Goal: Information Seeking & Learning: Learn about a topic

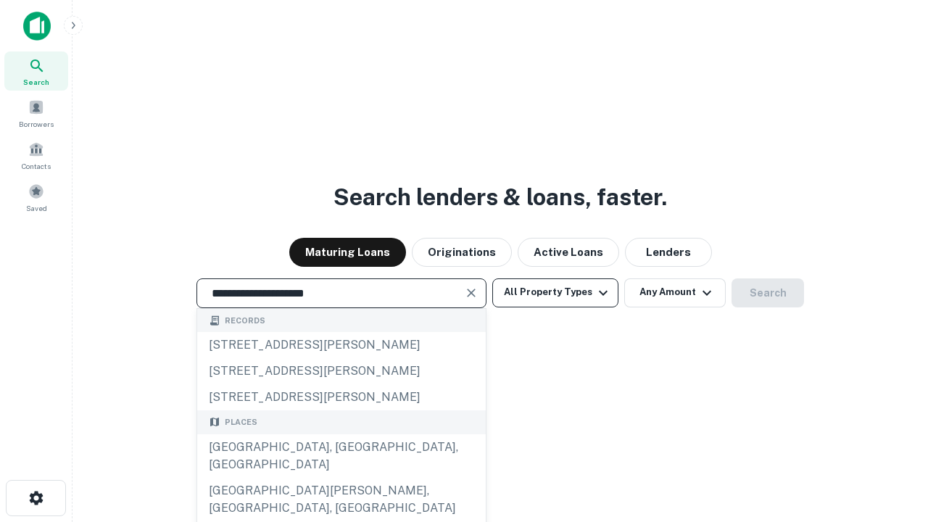
click at [341, 478] on div "[GEOGRAPHIC_DATA], [GEOGRAPHIC_DATA], [GEOGRAPHIC_DATA]" at bounding box center [341, 456] width 289 height 44
type input "**********"
click at [555, 292] on button "All Property Types" at bounding box center [555, 292] width 126 height 29
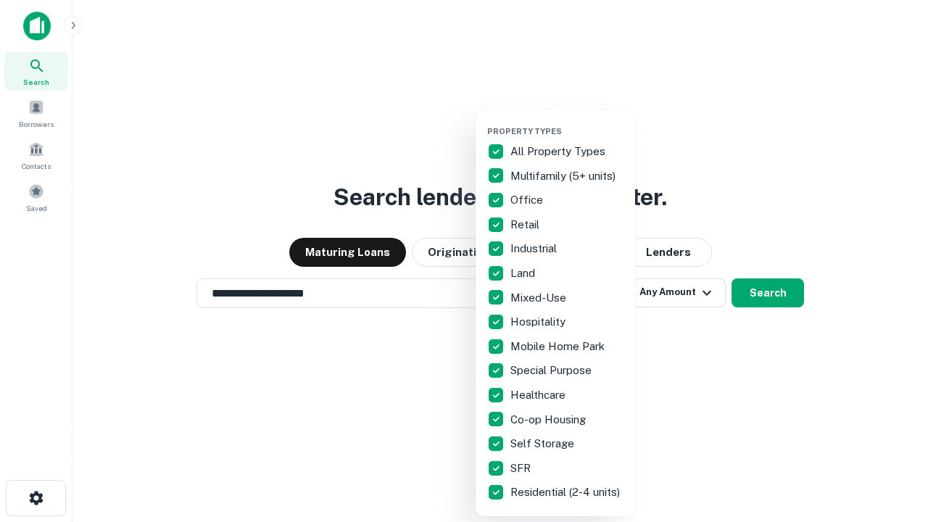
click at [567, 122] on button "button" at bounding box center [567, 122] width 160 height 1
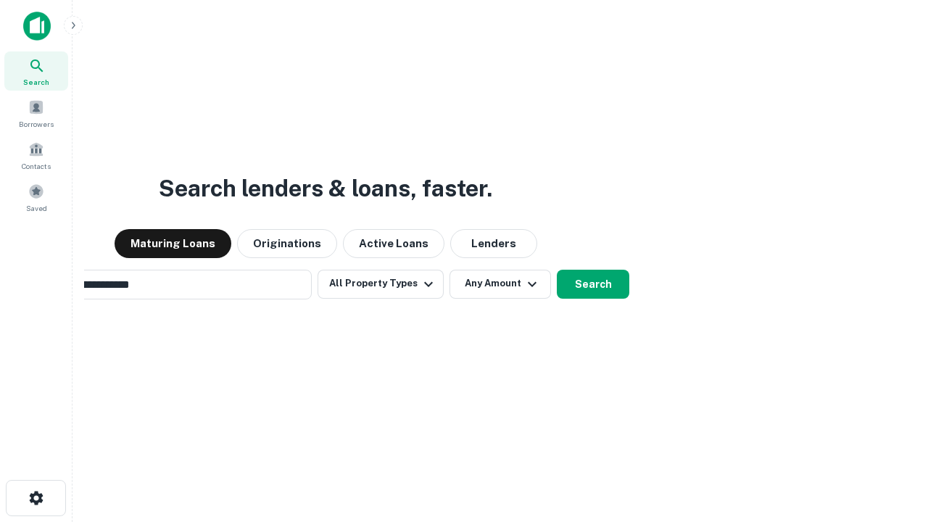
scroll to position [22, 0]
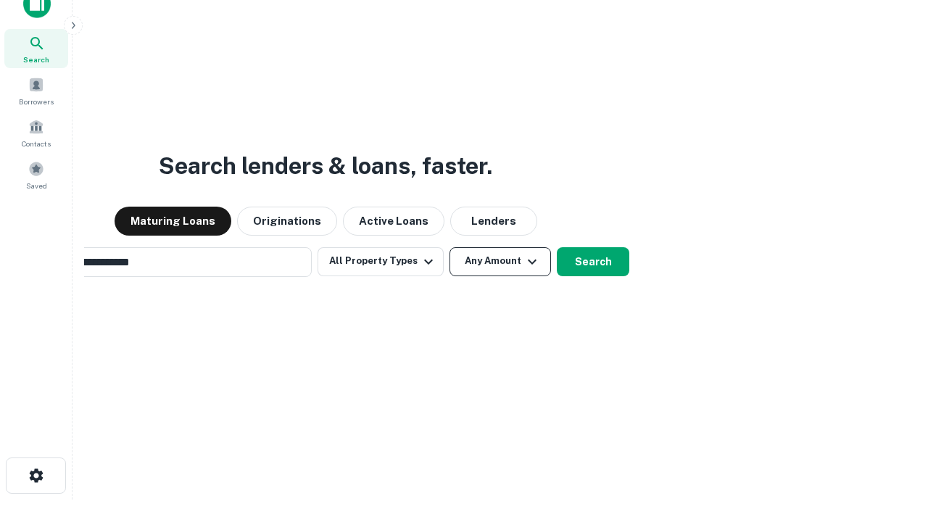
click at [450, 247] on button "Any Amount" at bounding box center [501, 261] width 102 height 29
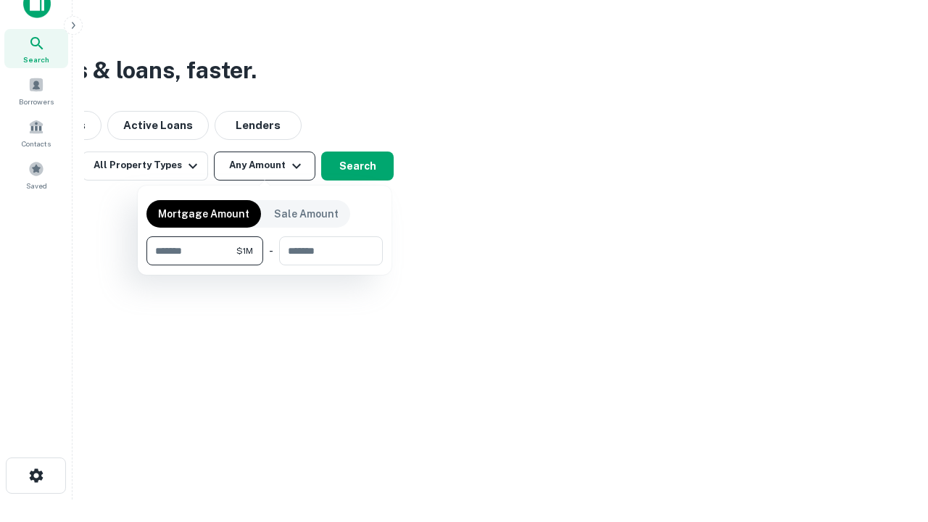
scroll to position [23, 0]
type input "*******"
click at [265, 265] on button "button" at bounding box center [264, 265] width 236 height 1
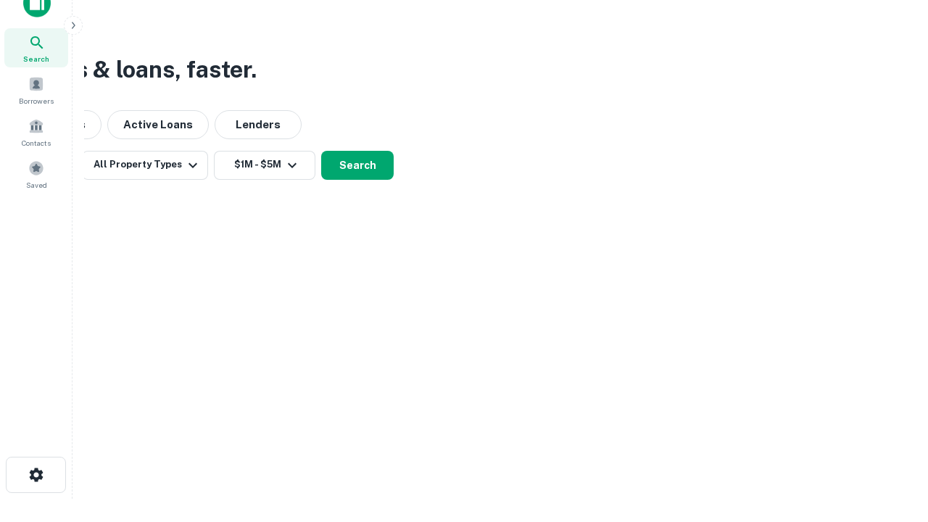
scroll to position [22, 0]
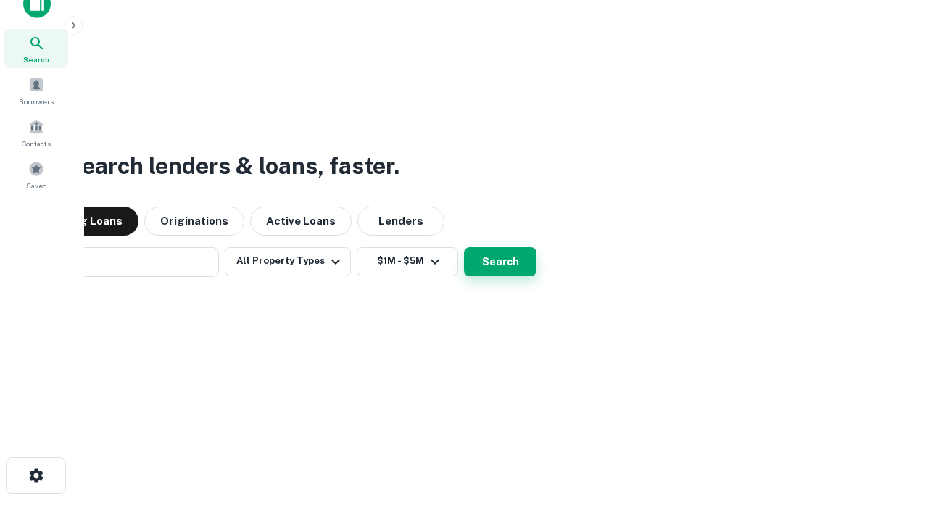
click at [464, 247] on button "Search" at bounding box center [500, 261] width 73 height 29
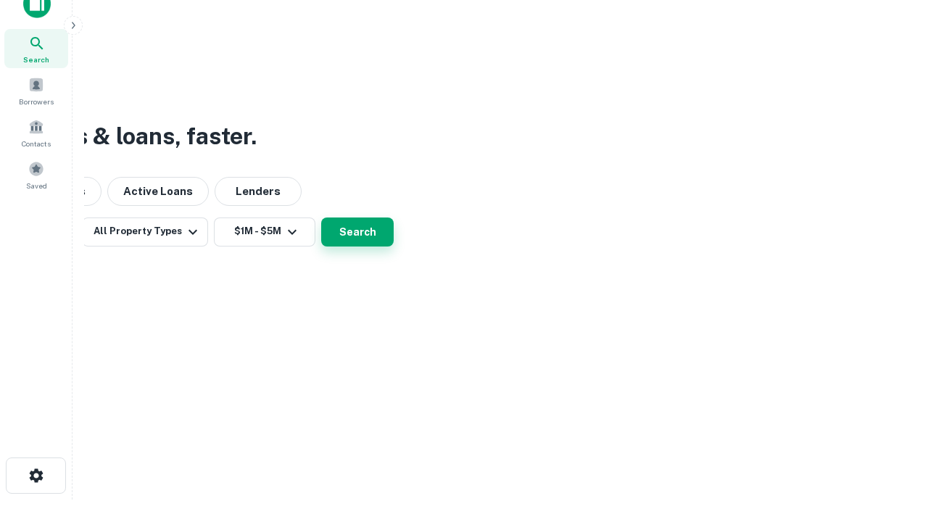
scroll to position [23, 0]
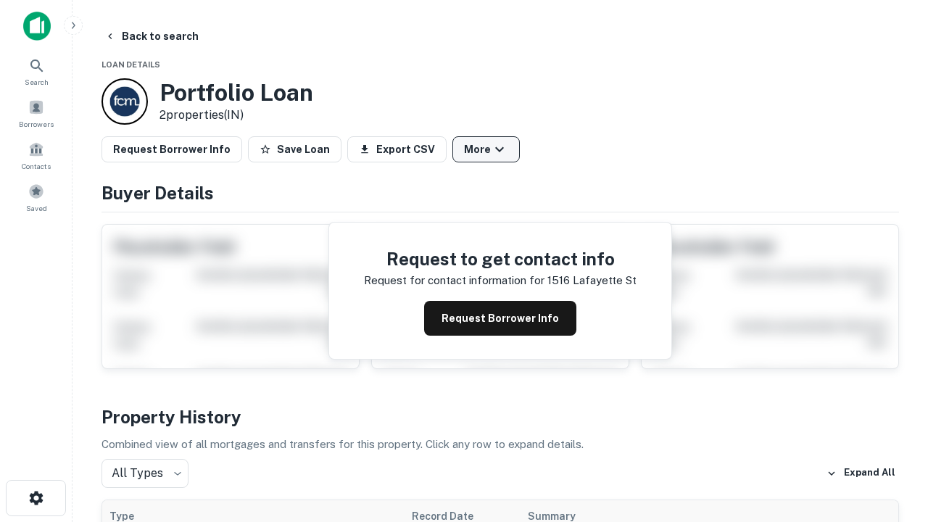
click at [486, 149] on button "More" at bounding box center [485, 149] width 67 height 26
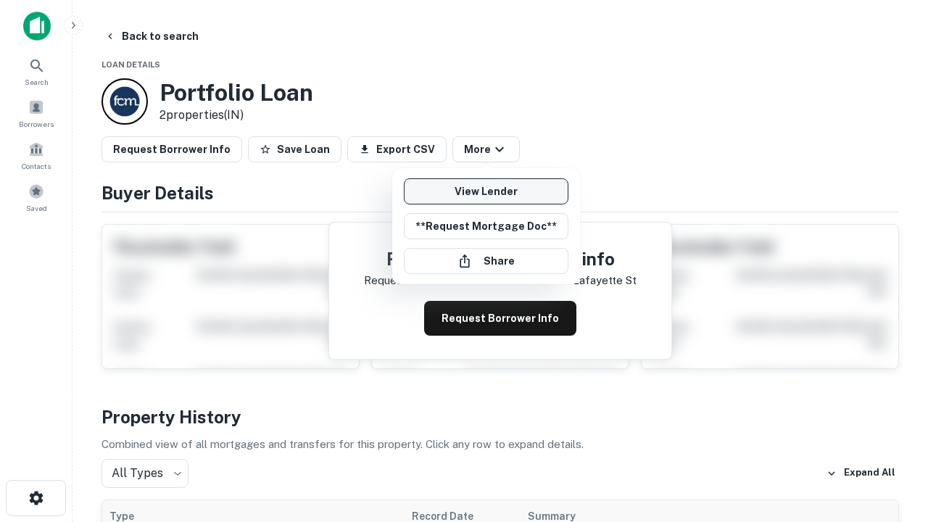
click at [486, 191] on link "View Lender" at bounding box center [486, 191] width 165 height 26
